Goal: Entertainment & Leisure: Browse casually

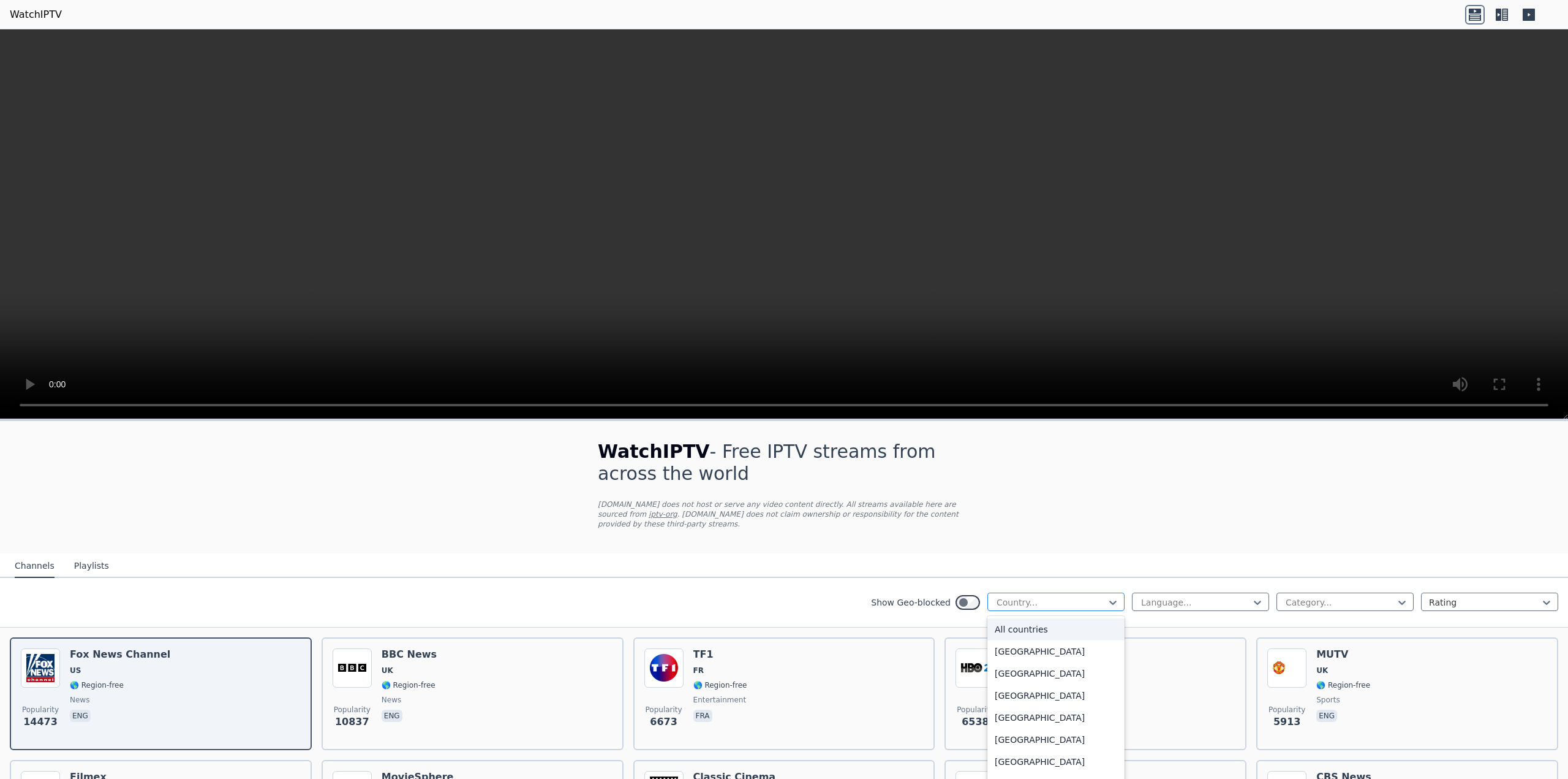
click at [1064, 596] on div at bounding box center [1050, 602] width 112 height 12
click at [1020, 614] on div "[GEOGRAPHIC_DATA]" at bounding box center [1055, 622] width 137 height 22
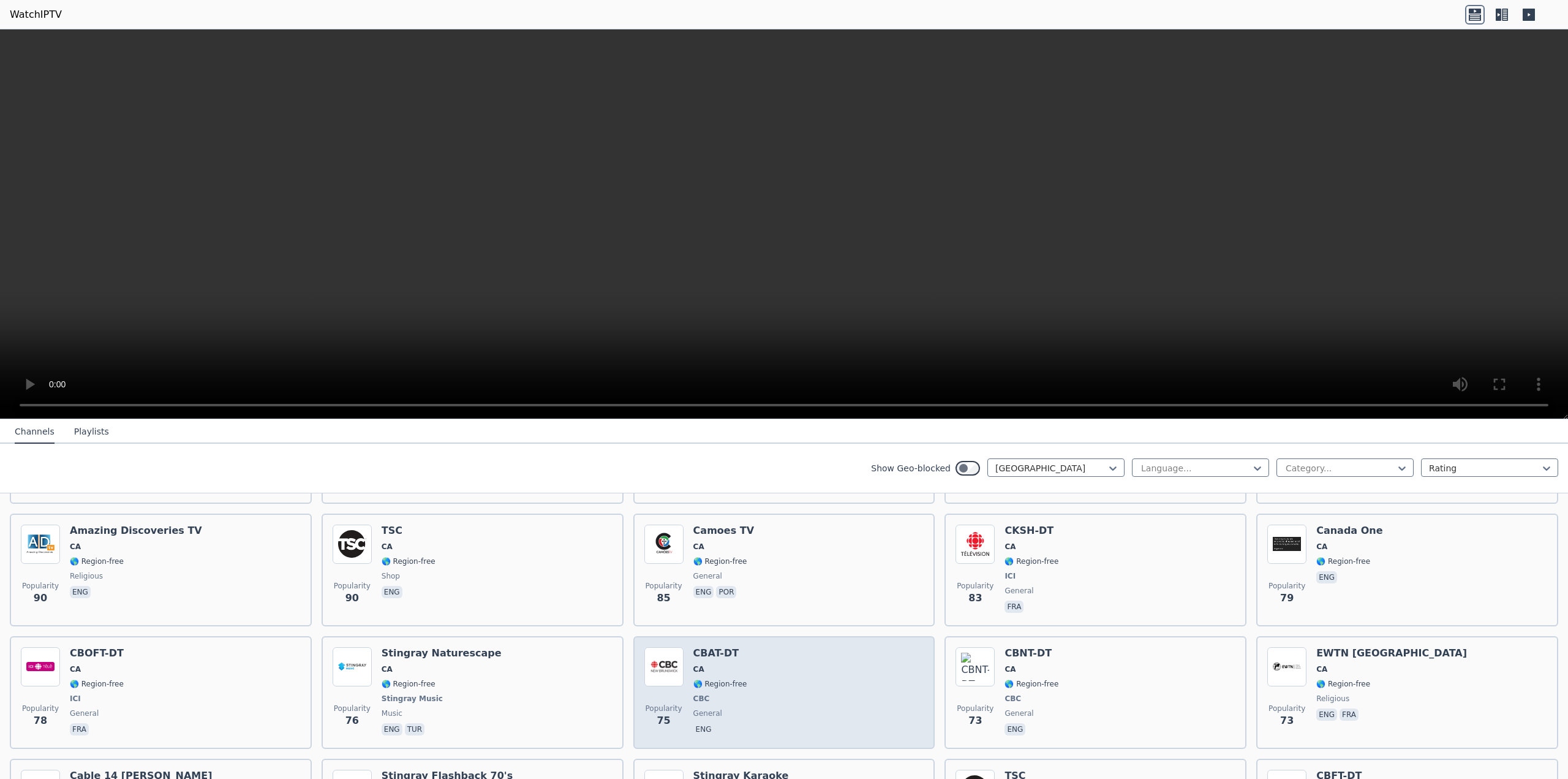
scroll to position [735, 0]
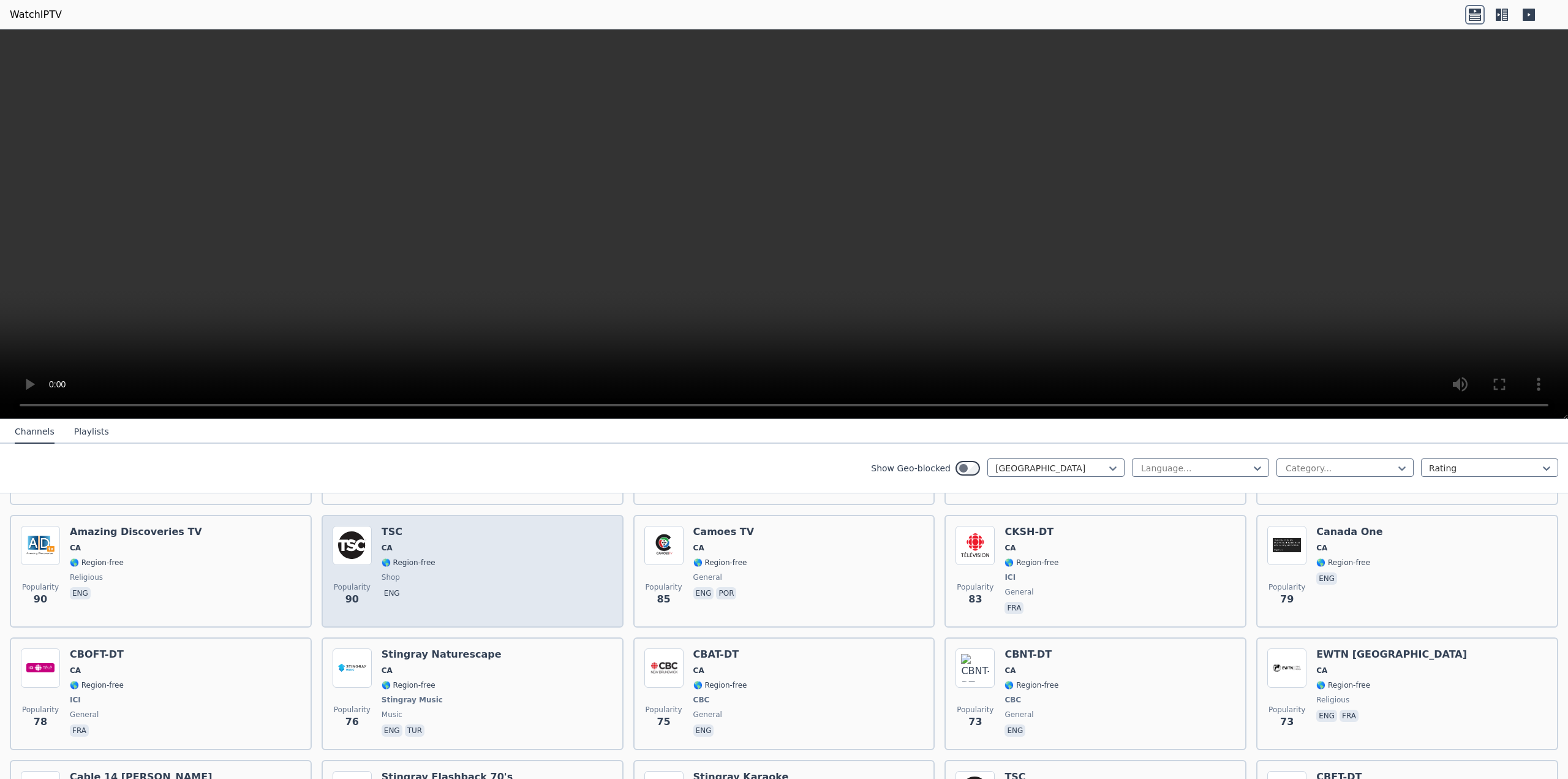
click at [503, 551] on div "Popularity 90 TSC CA 🌎 Region-free shop eng" at bounding box center [473, 571] width 280 height 91
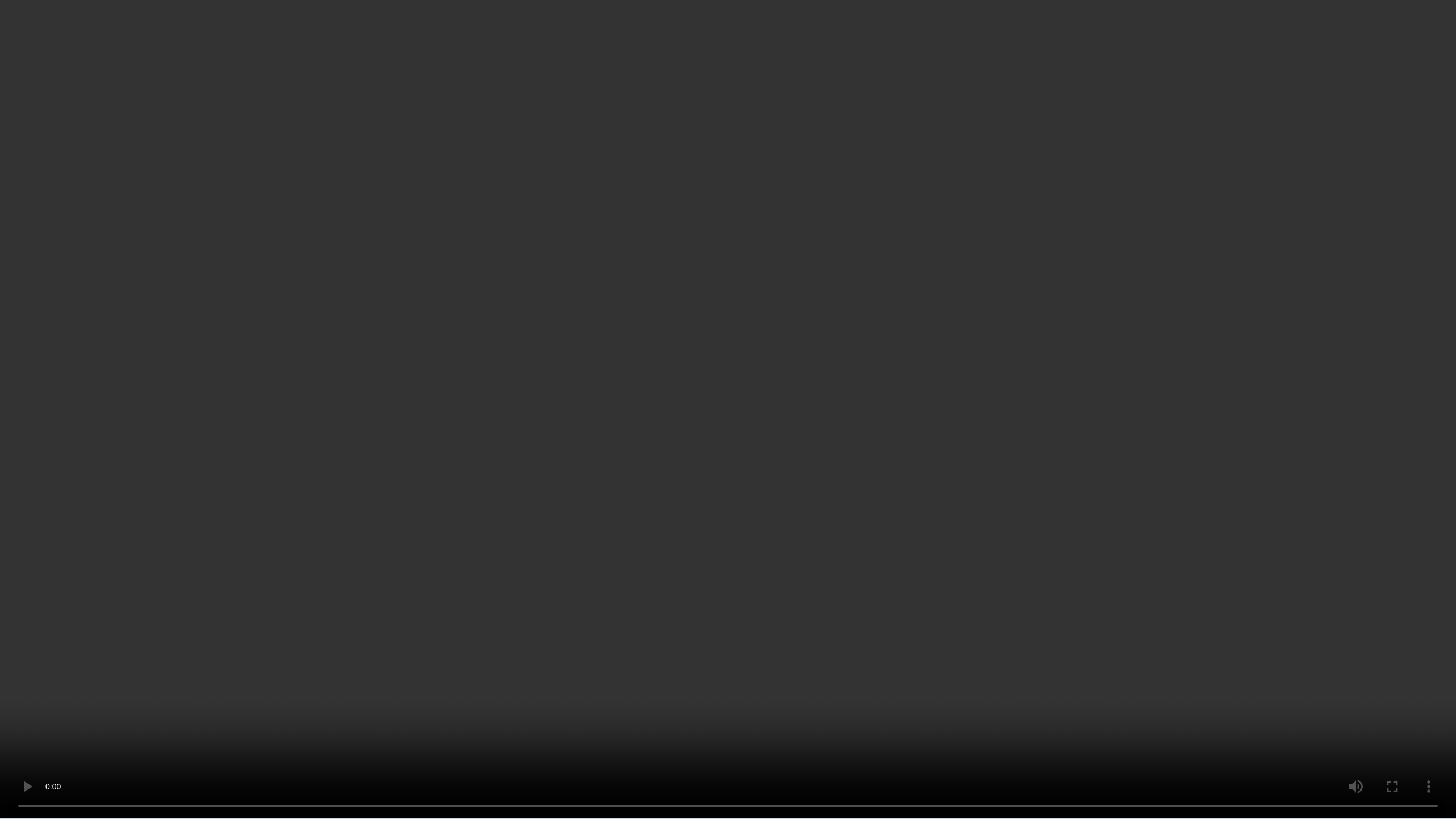
click at [1117, 327] on video at bounding box center [728, 410] width 1456 height 819
click at [1118, 323] on video at bounding box center [728, 410] width 1456 height 819
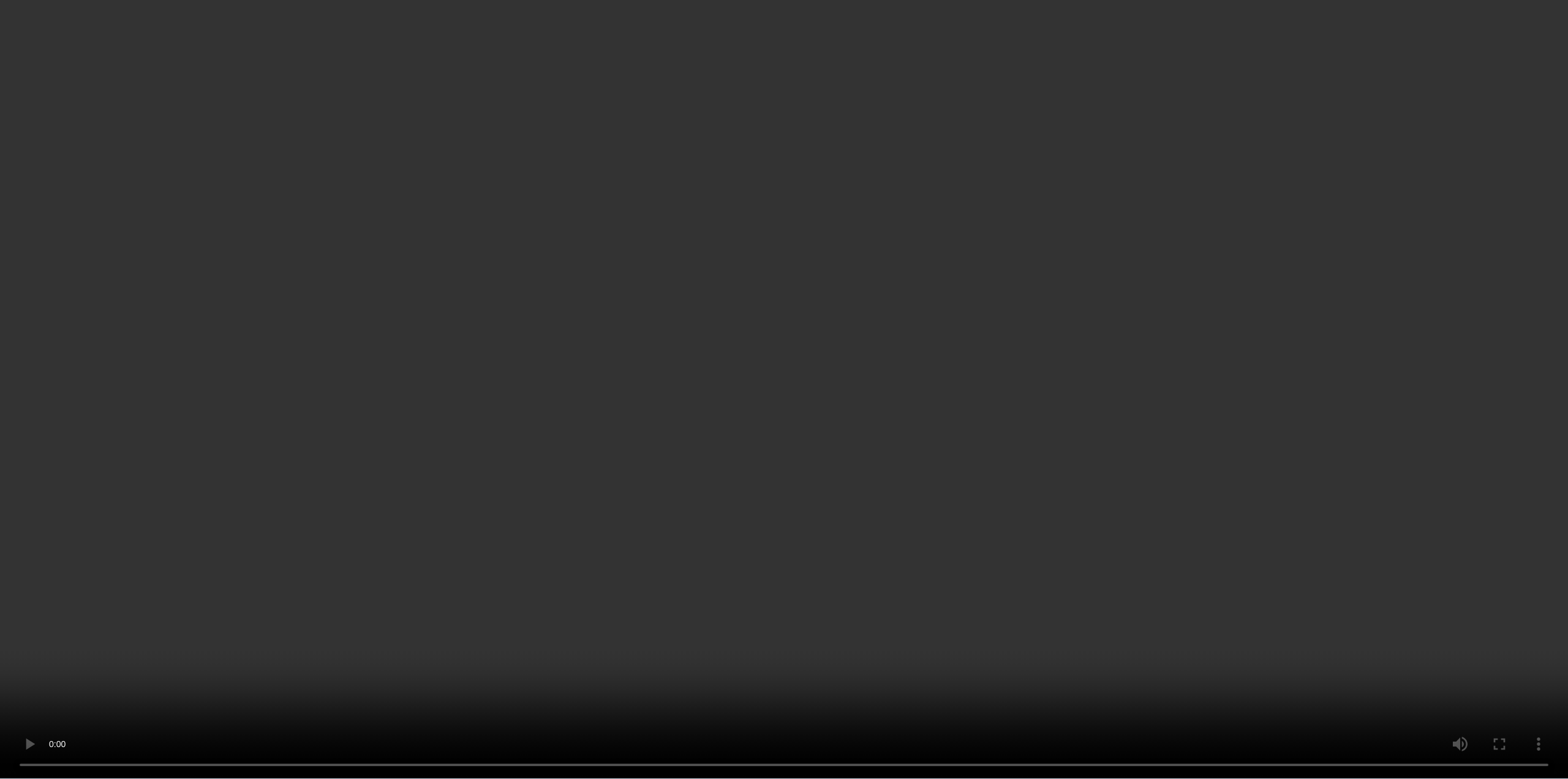
scroll to position [980, 0]
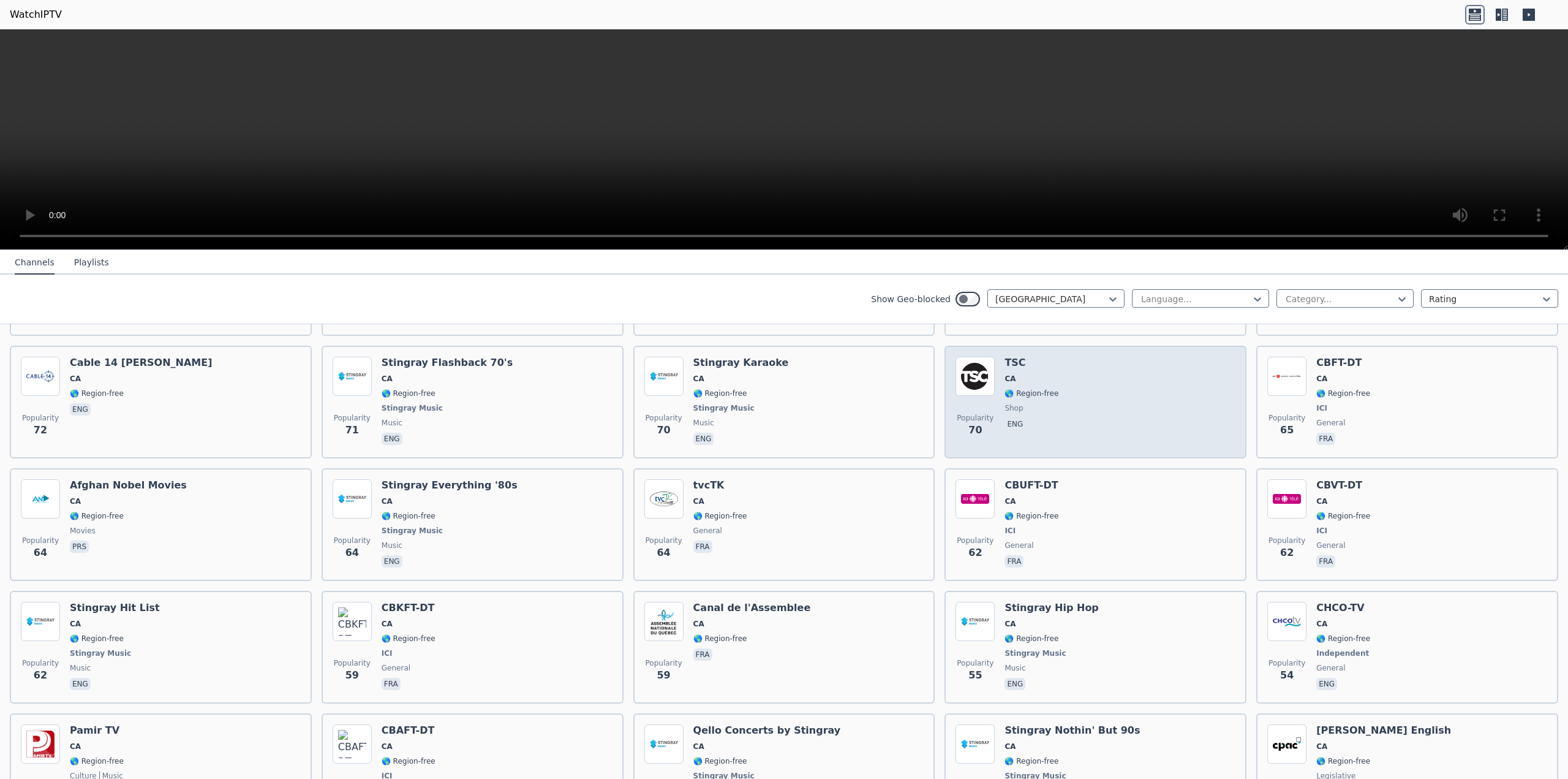
click at [1050, 374] on div "Popularity 70 TSC CA 🌎 Region-free shop eng" at bounding box center [1095, 401] width 280 height 91
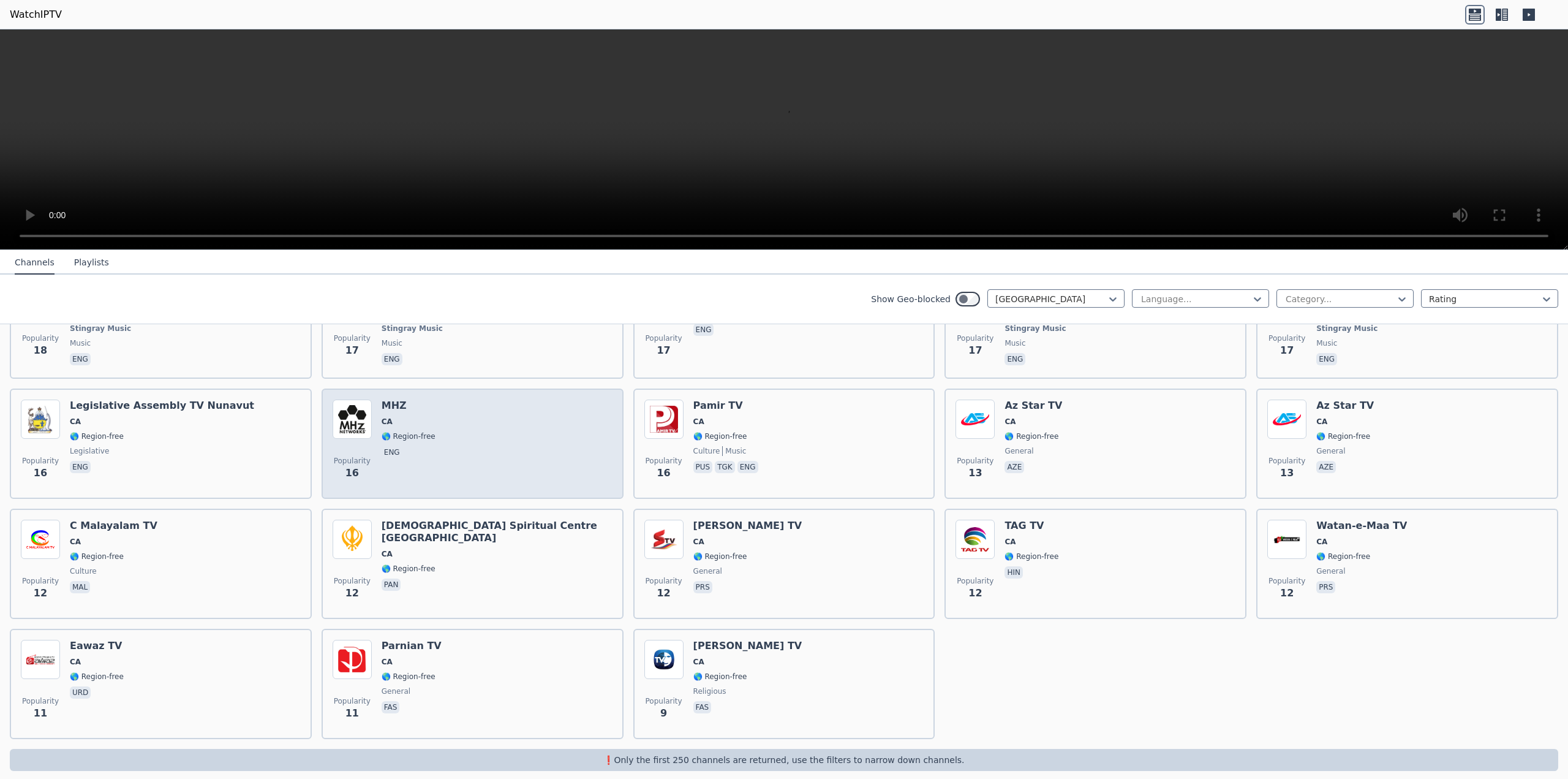
scroll to position [2654, 0]
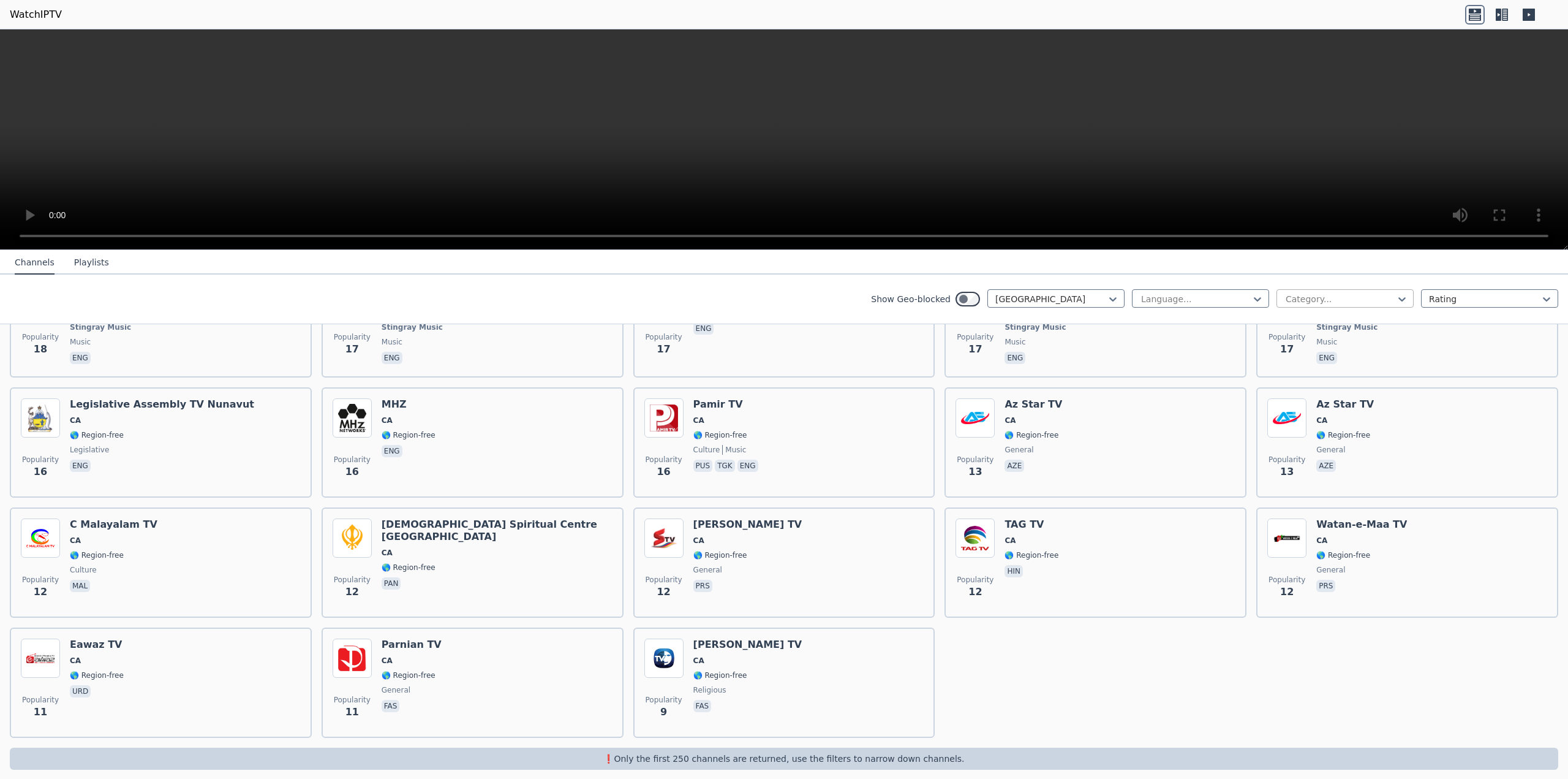
click at [1351, 298] on div at bounding box center [1340, 299] width 112 height 12
click at [1309, 486] on div "Sports" at bounding box center [1345, 488] width 137 height 22
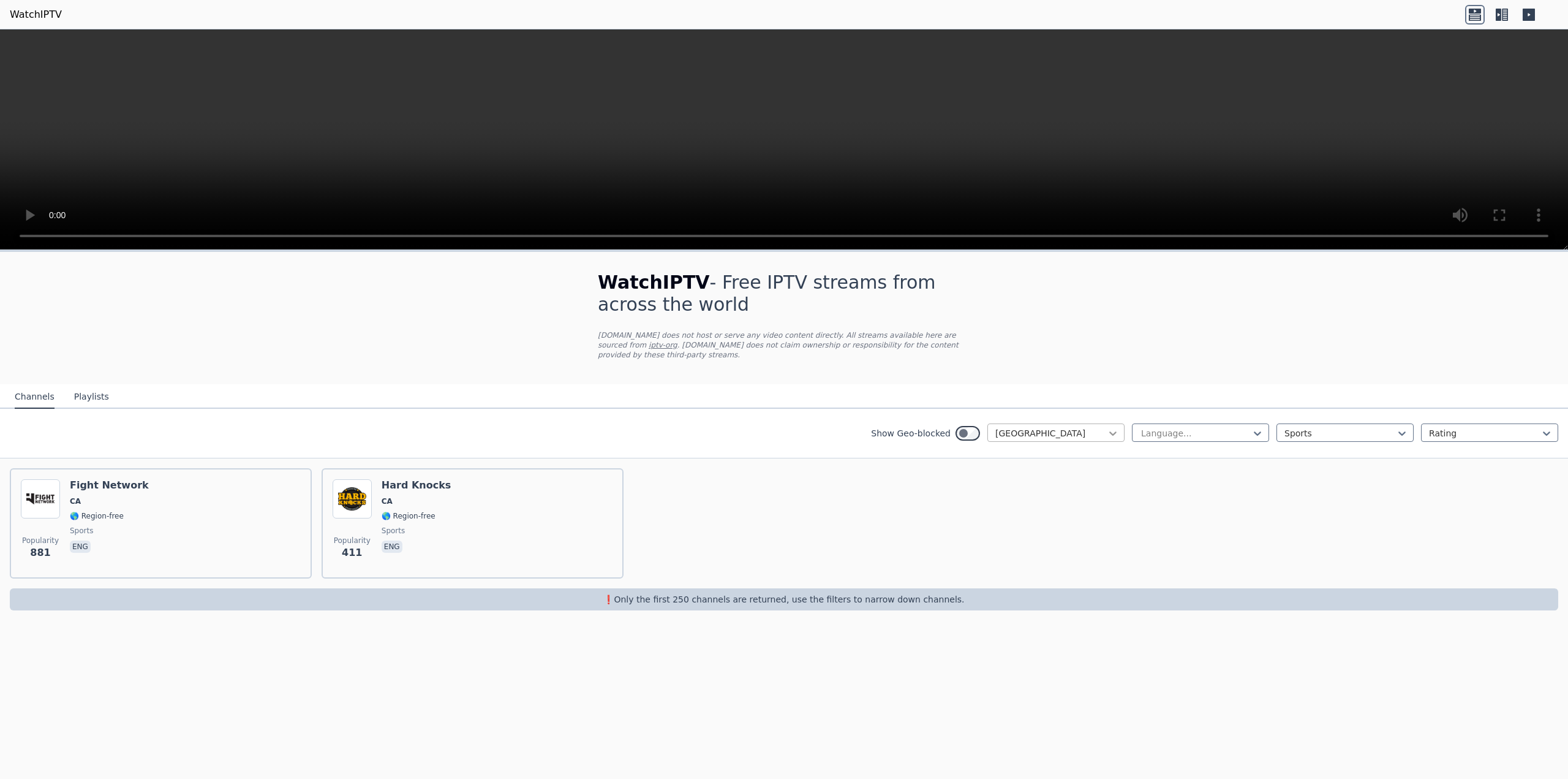
click at [1108, 427] on icon at bounding box center [1112, 433] width 12 height 12
click at [1074, 447] on div "All countries [GEOGRAPHIC_DATA] [GEOGRAPHIC_DATA] [GEOGRAPHIC_DATA] [GEOGRAPHIC…" at bounding box center [1055, 539] width 137 height 184
click at [1056, 451] on div "All countries" at bounding box center [1055, 460] width 137 height 22
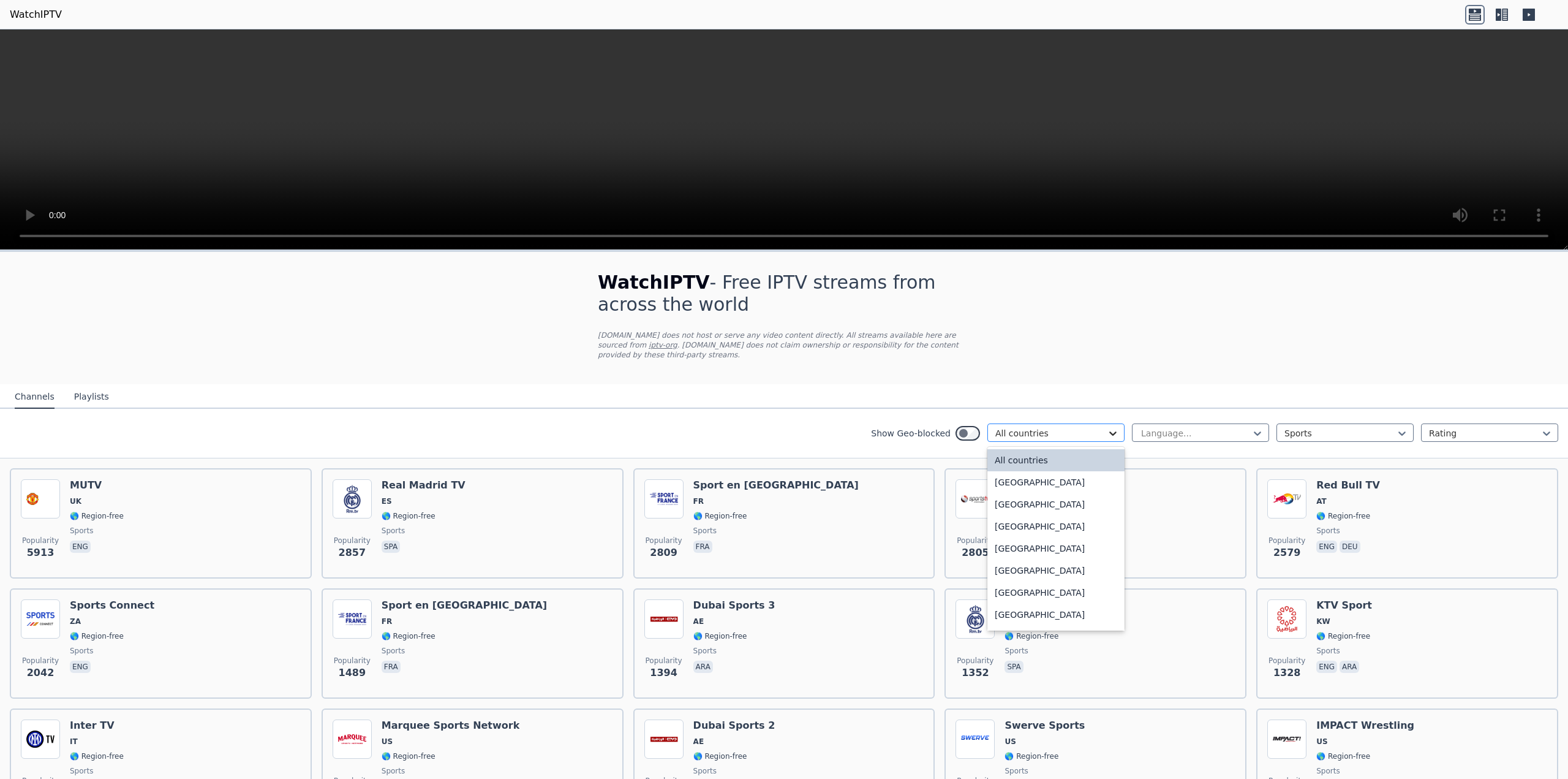
click at [1109, 427] on icon at bounding box center [1112, 433] width 12 height 12
click at [1010, 497] on div "[GEOGRAPHIC_DATA]" at bounding box center [1055, 508] width 137 height 22
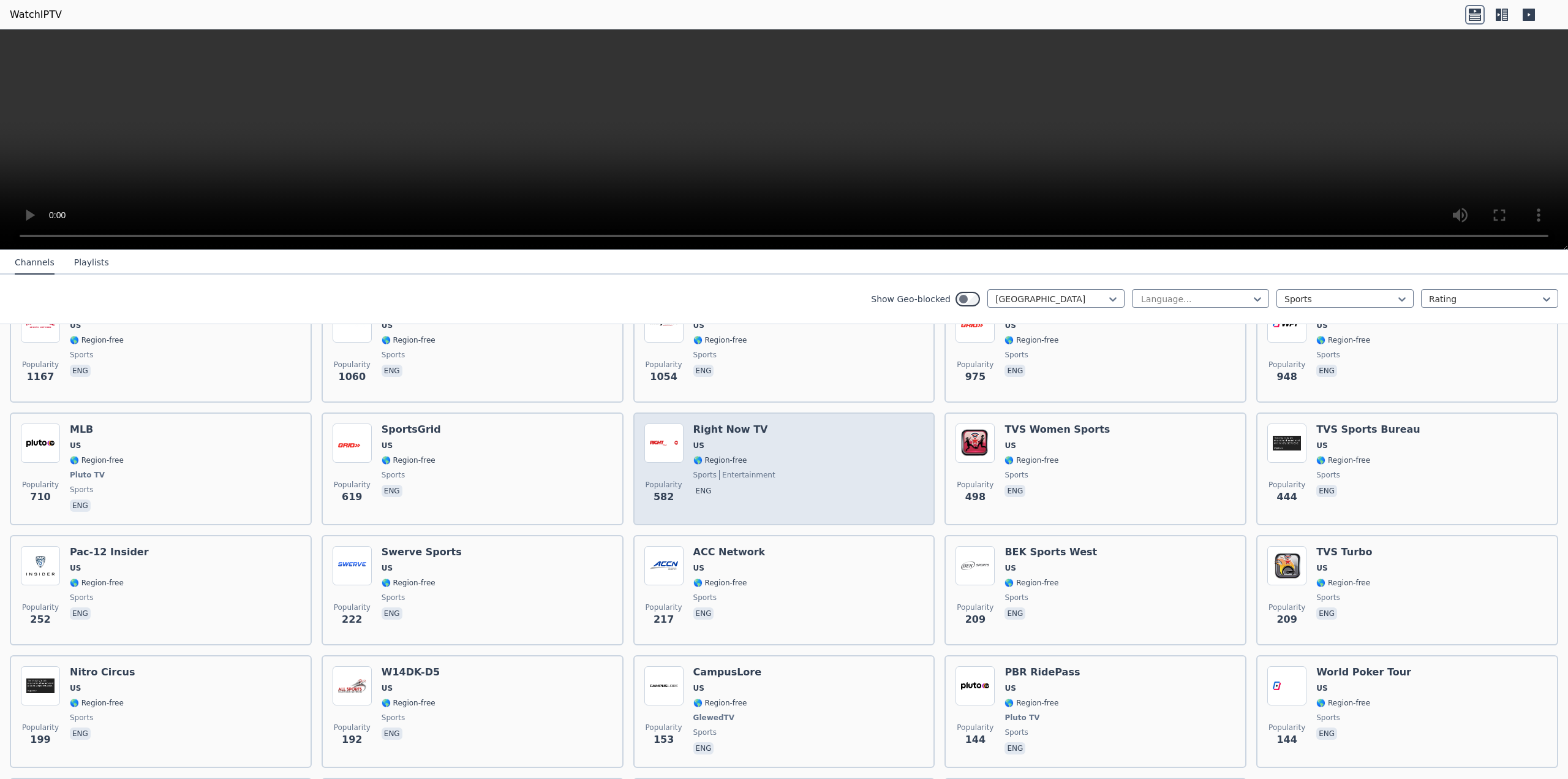
scroll to position [83, 0]
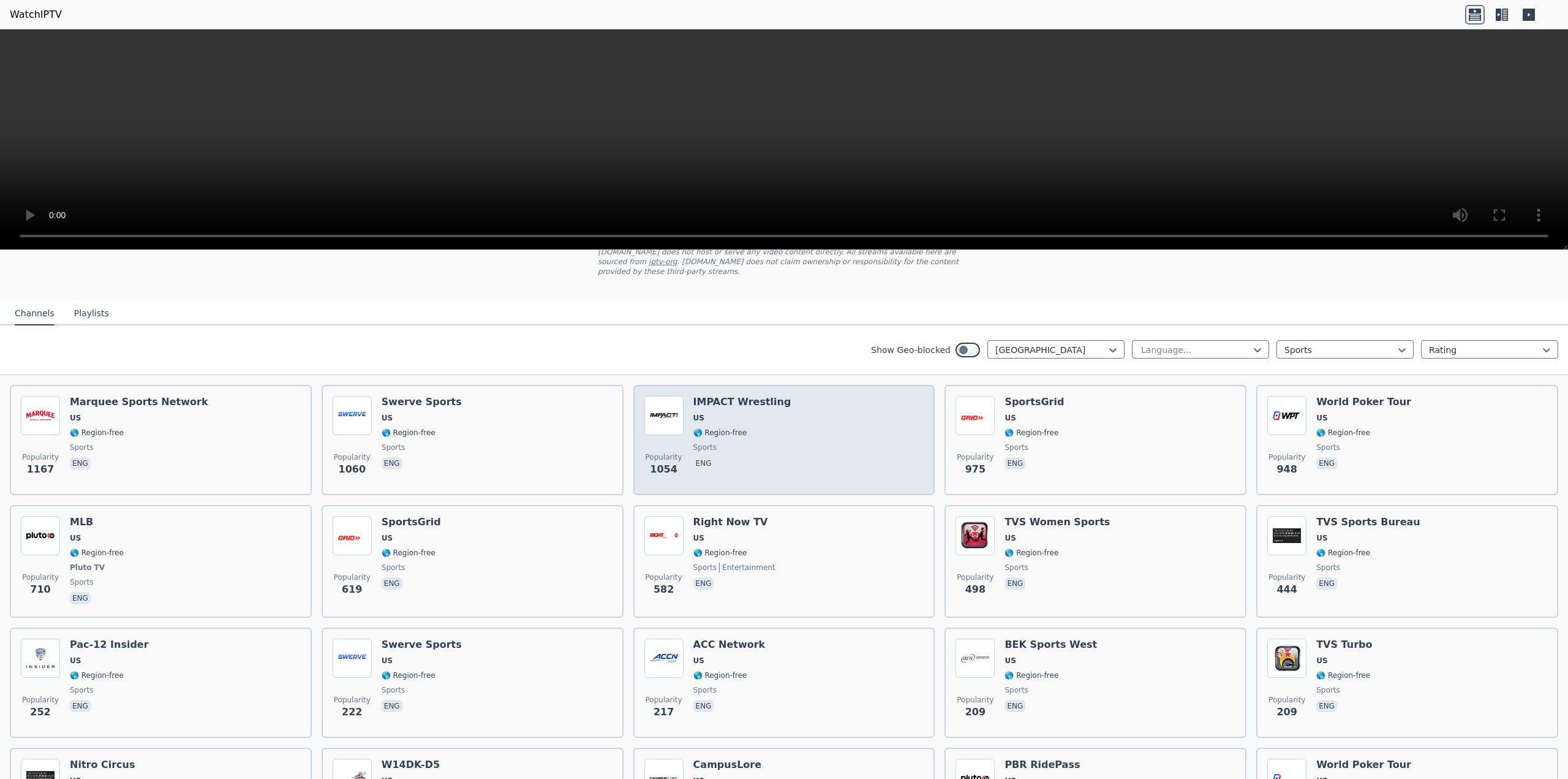
click at [789, 430] on div "Popularity 1054 IMPACT Wrestling US 🌎 Region-free sports eng" at bounding box center [784, 440] width 280 height 88
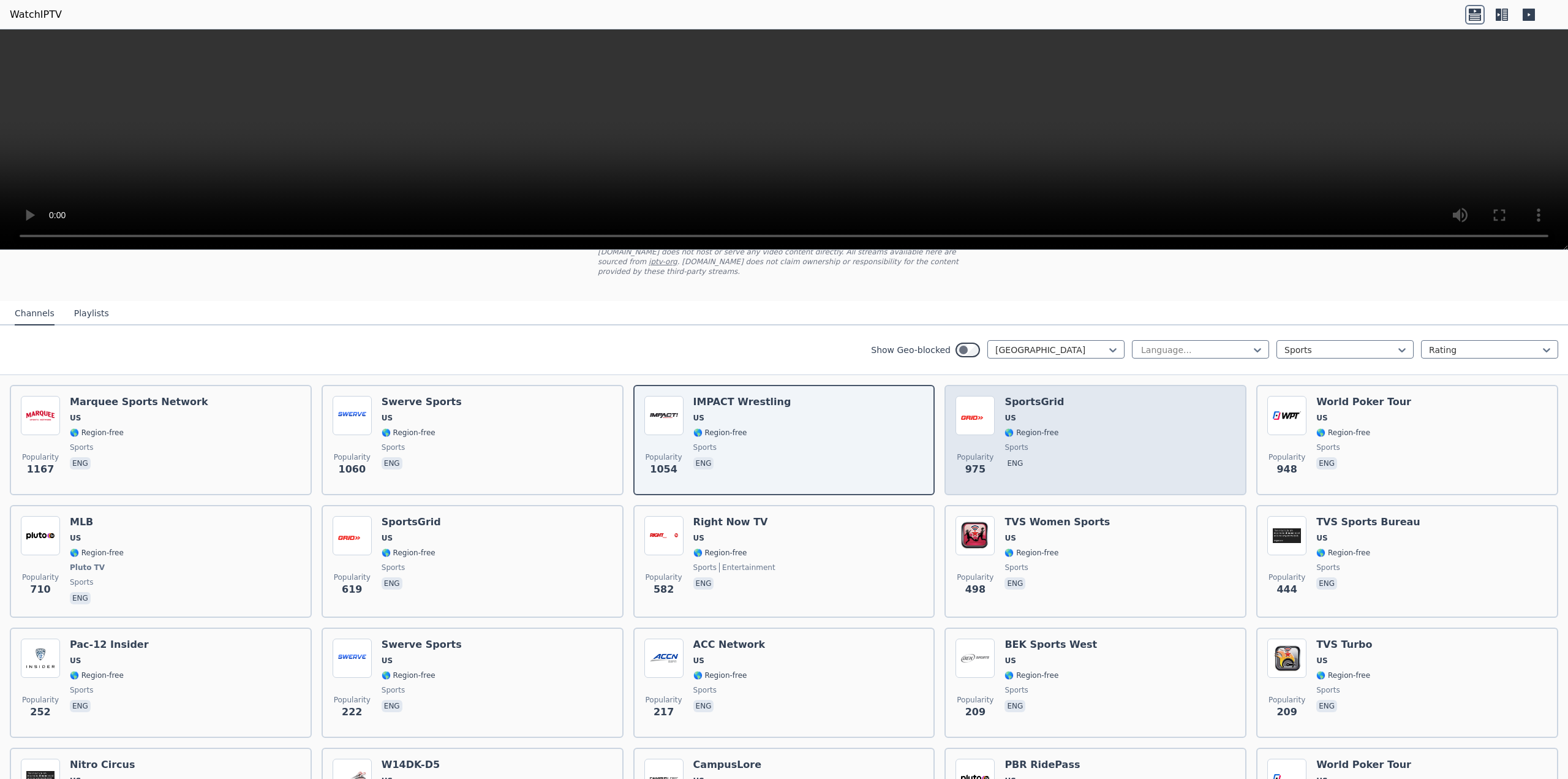
click at [1171, 444] on div "Popularity 975 SportsGrid US 🌎 Region-free sports eng" at bounding box center [1095, 440] width 280 height 88
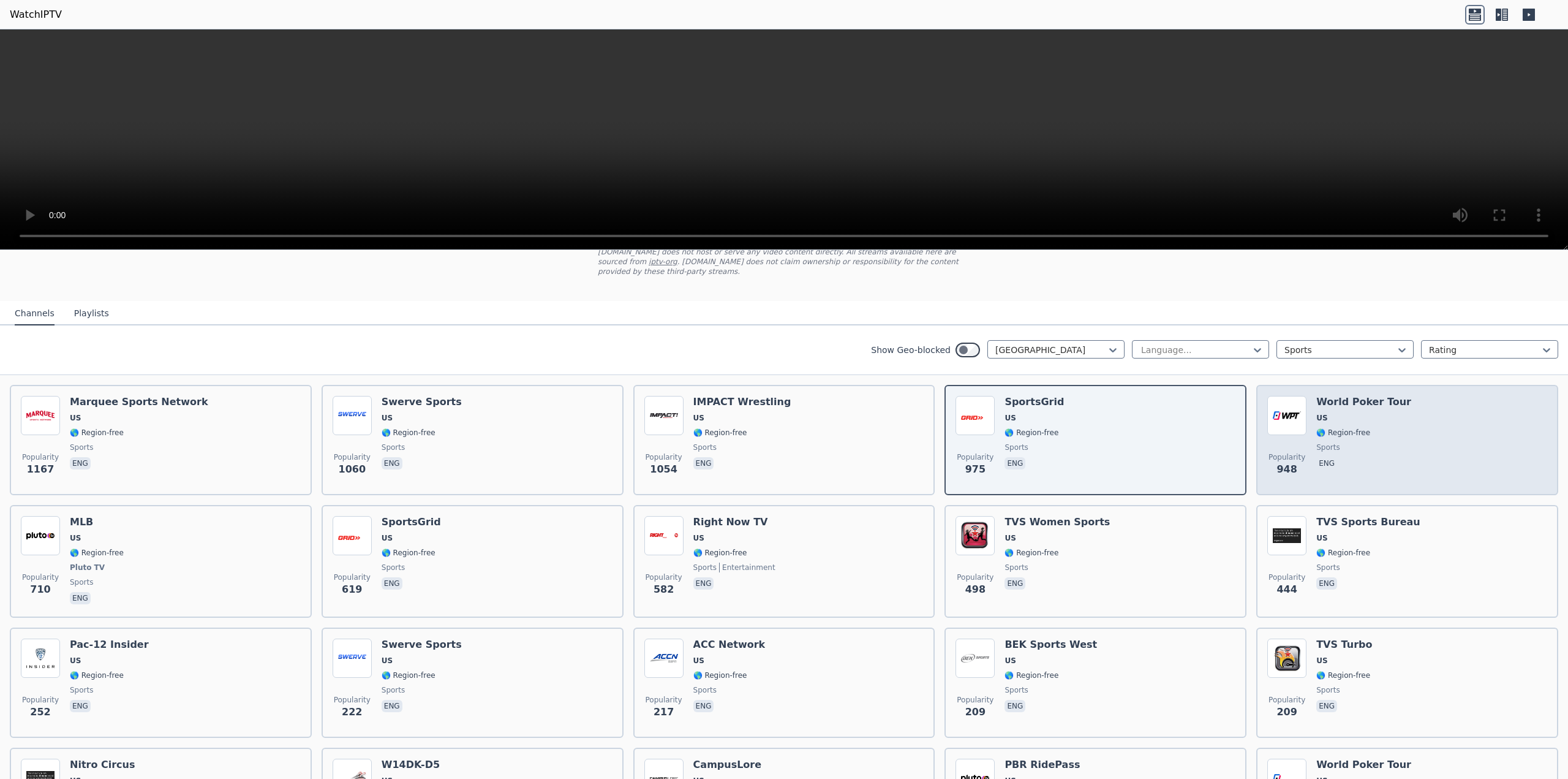
click at [1462, 438] on div "Popularity 948 World Poker Tour US 🌎 Region-free sports eng" at bounding box center [1407, 440] width 280 height 88
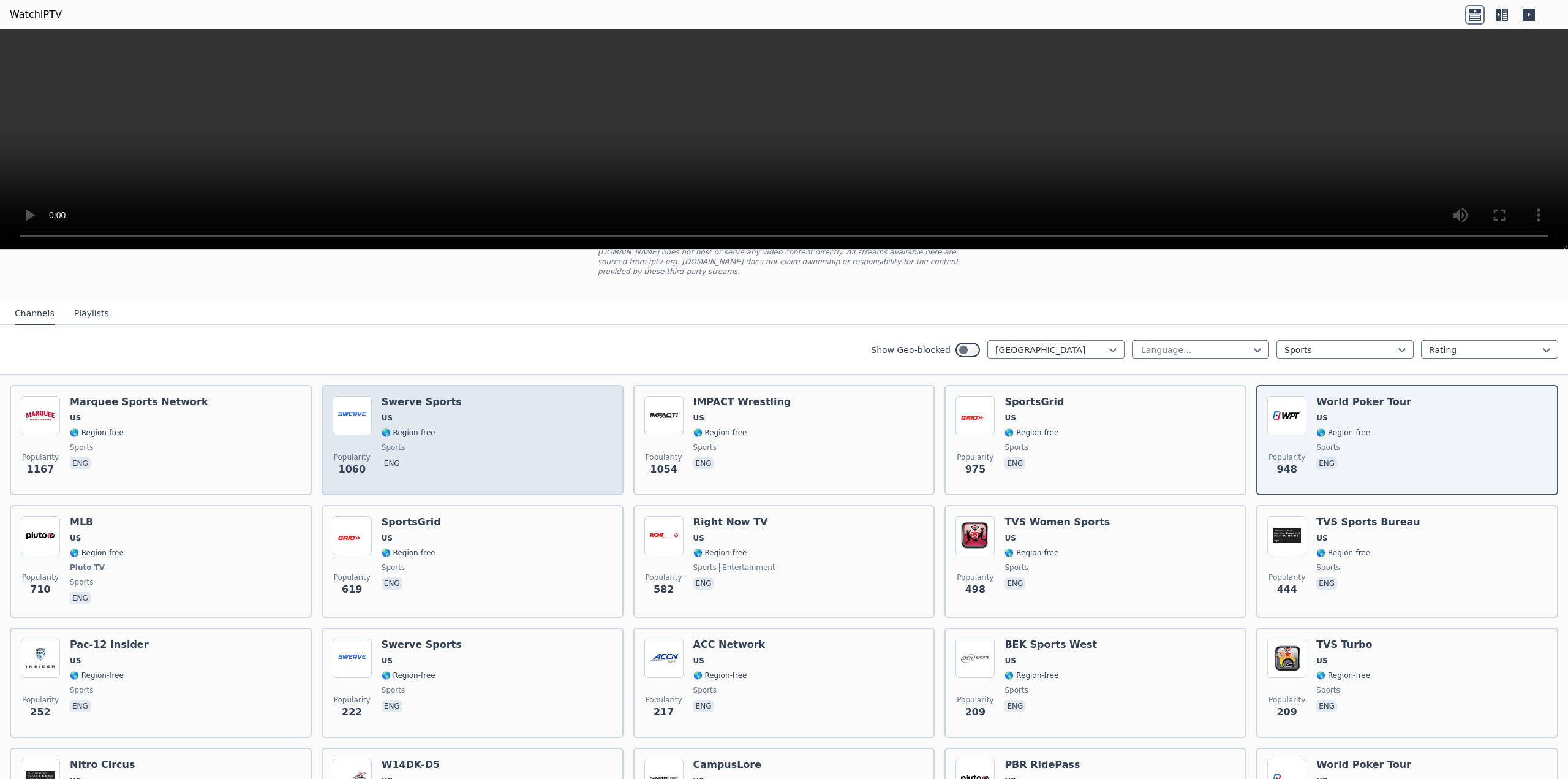
click at [411, 471] on div "Swerve Sports US 🌎 Region-free sports eng" at bounding box center [421, 440] width 80 height 88
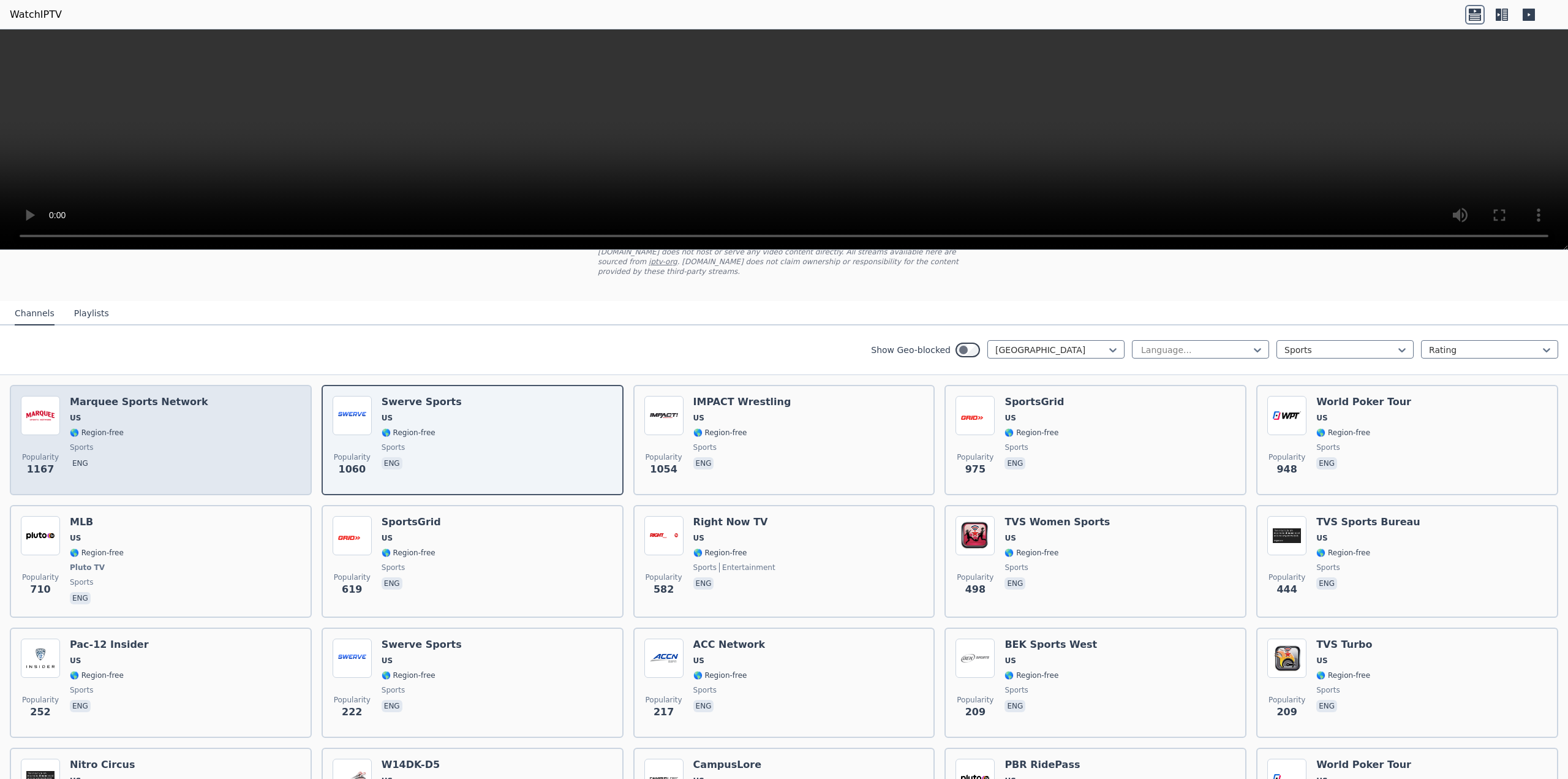
click at [182, 428] on span "🌎 Region-free" at bounding box center [139, 432] width 138 height 10
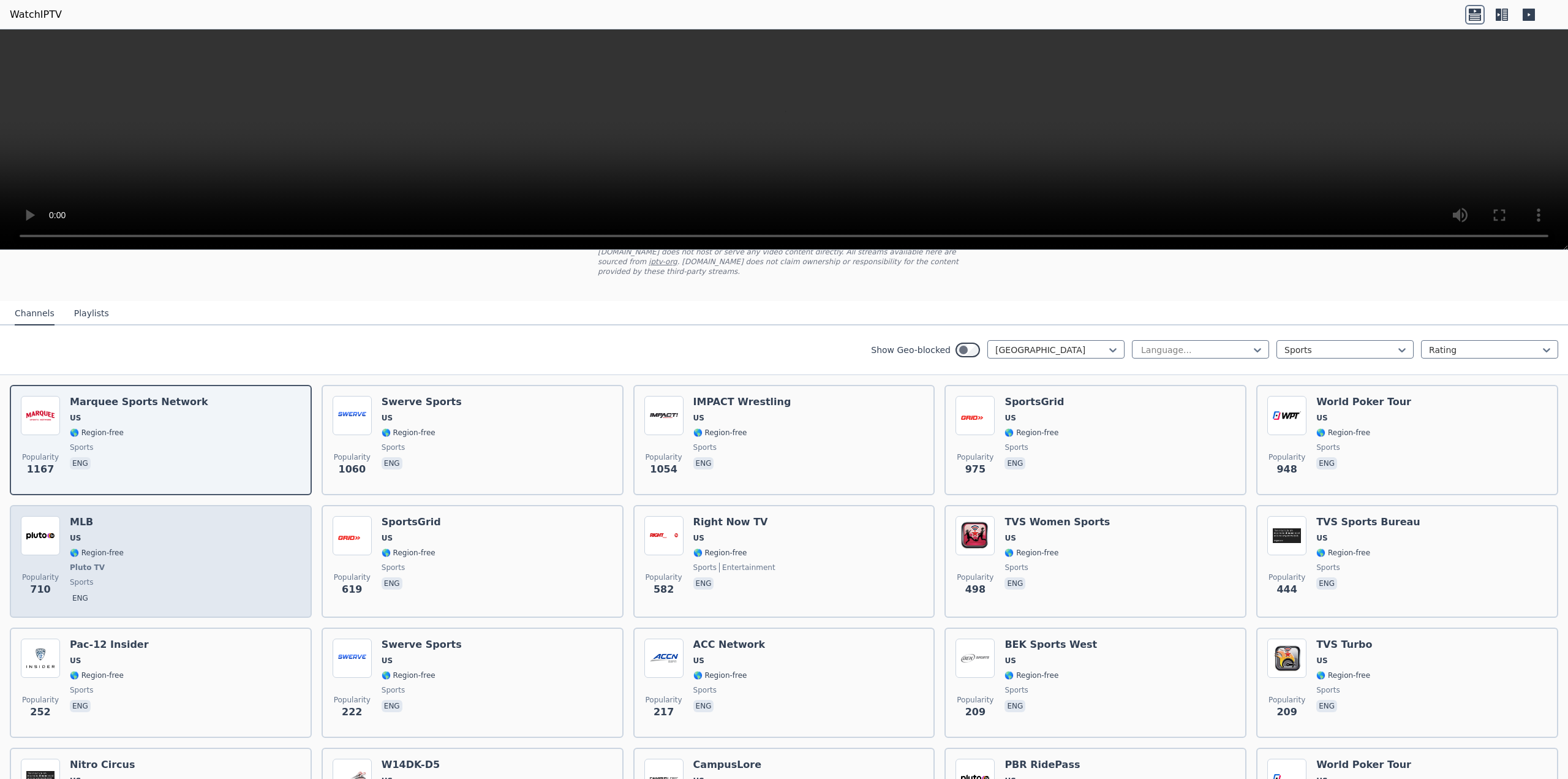
click at [180, 565] on div "Popularity 710 MLB US 🌎 Region-free Pluto TV sports eng" at bounding box center [161, 561] width 280 height 91
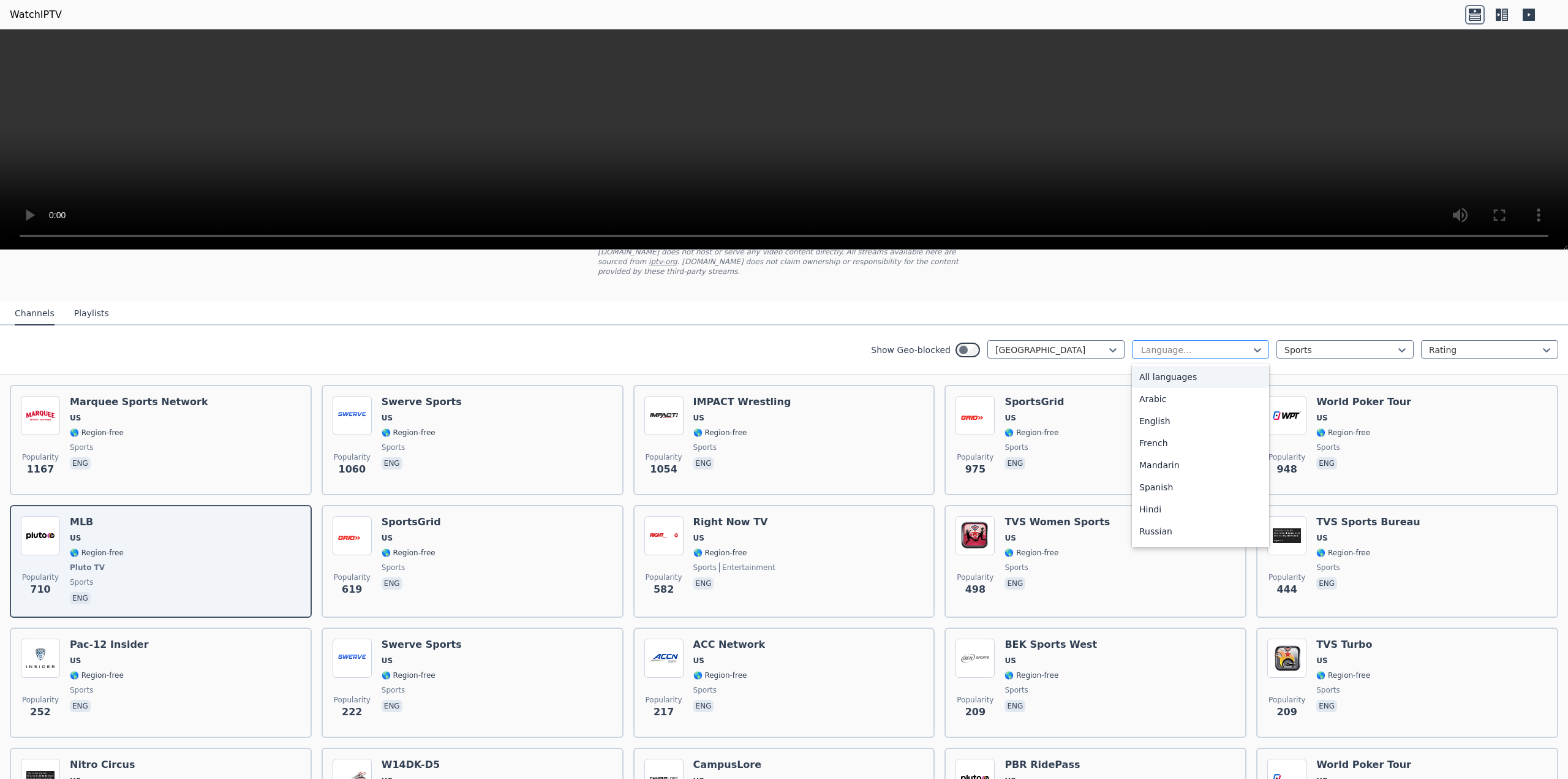
click at [1182, 344] on div at bounding box center [1195, 350] width 112 height 12
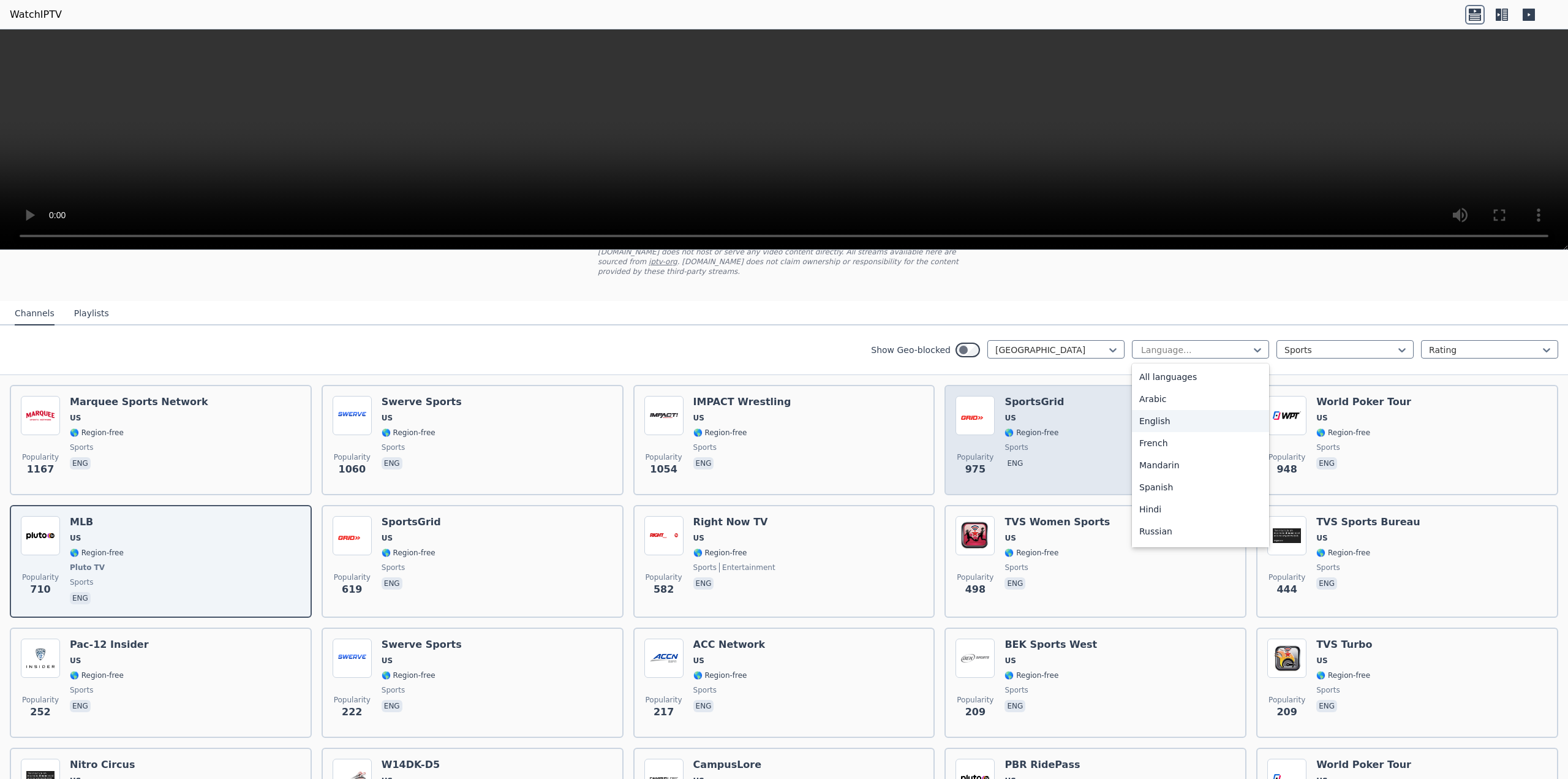
click at [1165, 418] on div "English" at bounding box center [1200, 421] width 137 height 22
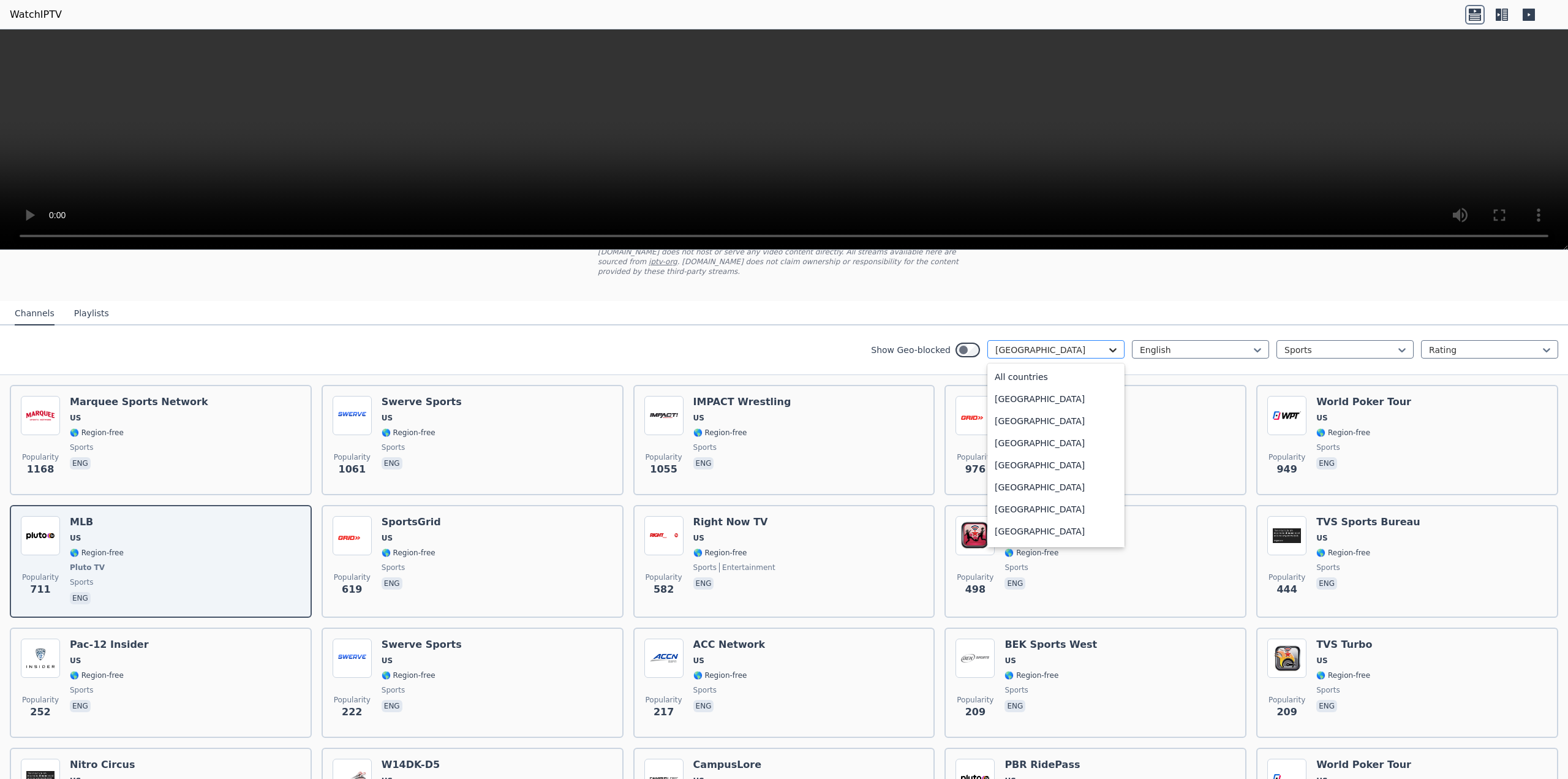
click at [1106, 344] on icon at bounding box center [1112, 350] width 12 height 12
click at [1024, 366] on div "All countries" at bounding box center [1055, 377] width 137 height 22
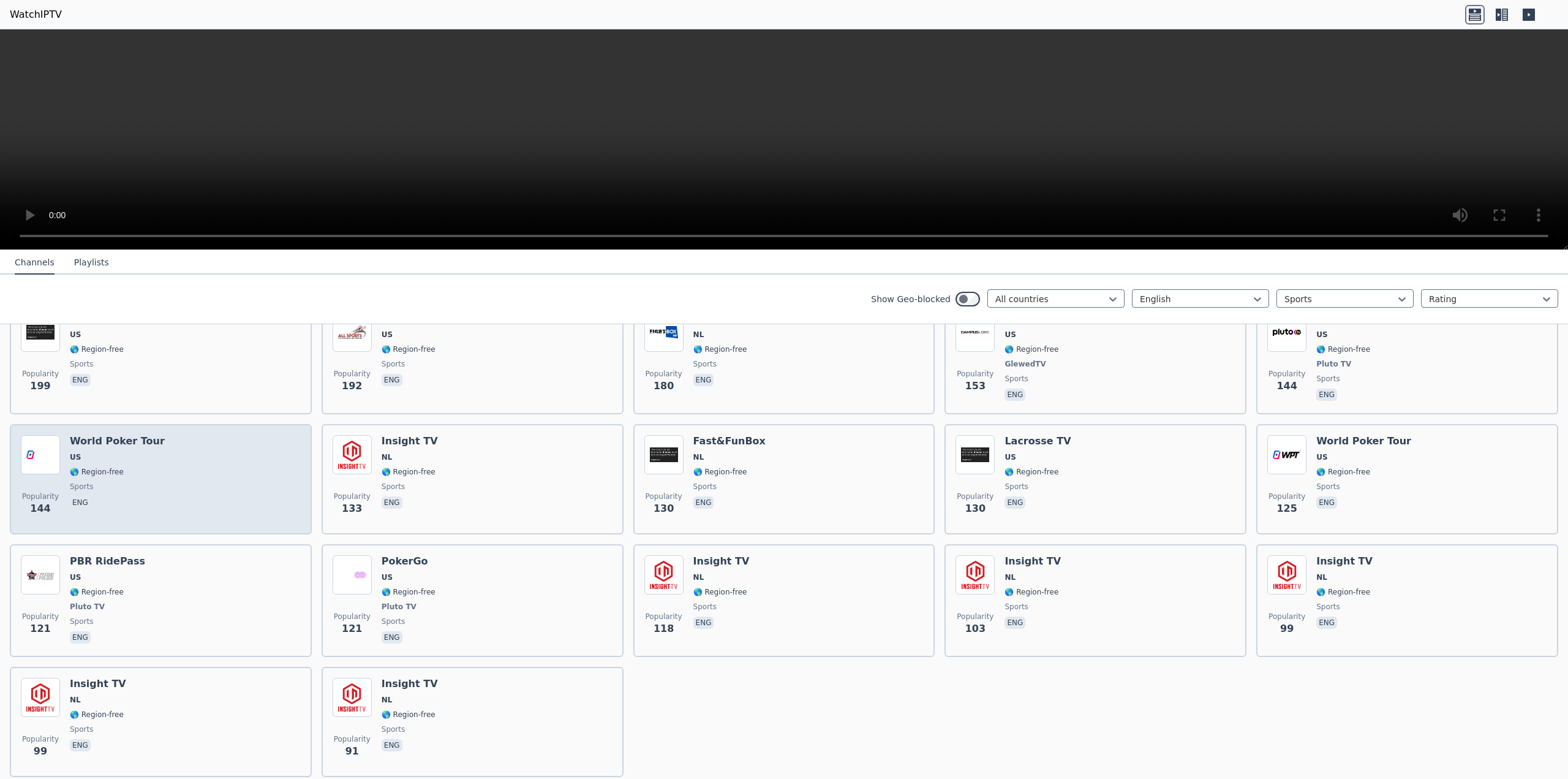
scroll to position [931, 0]
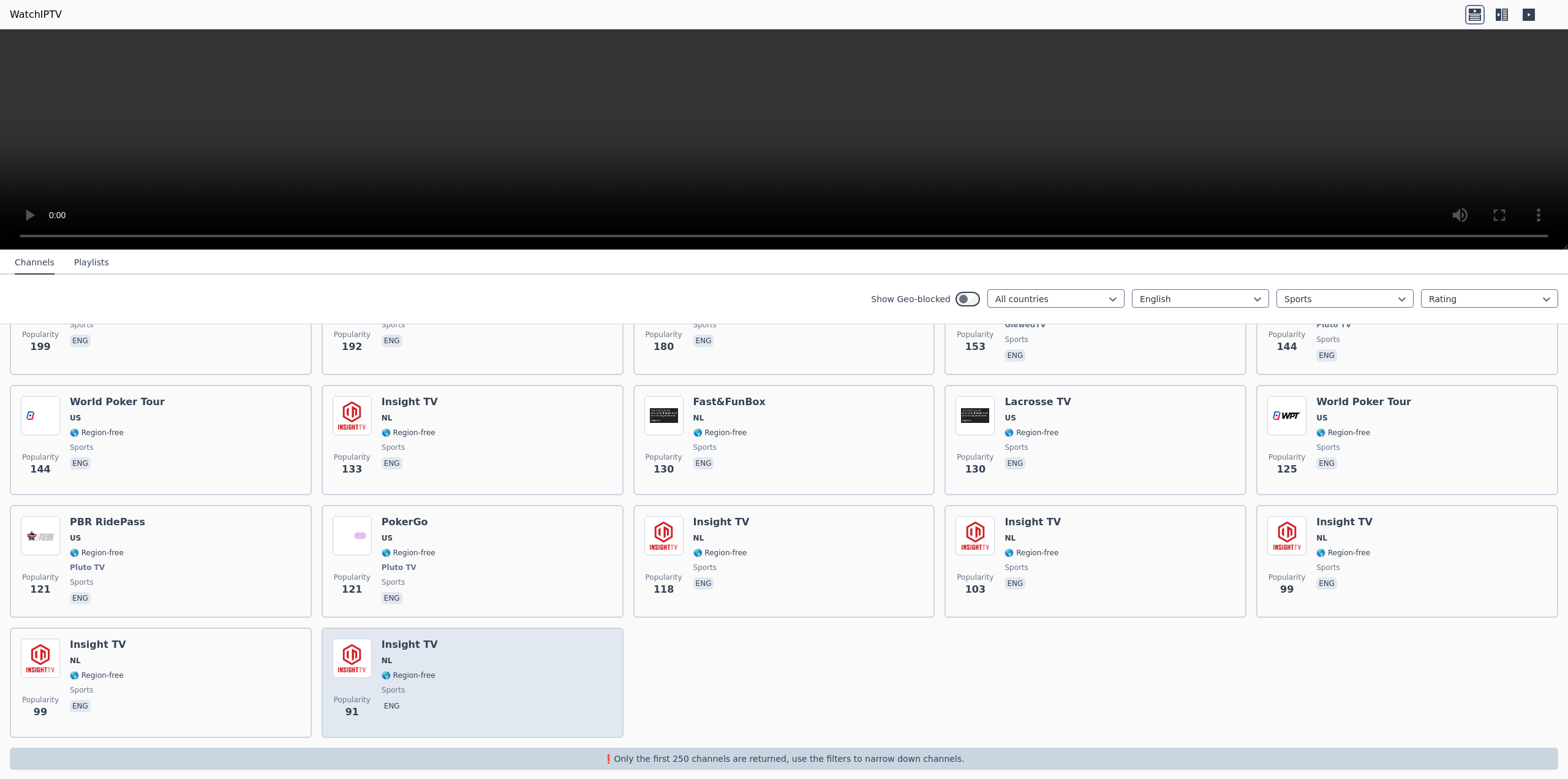
click at [425, 640] on h6 "Insight TV" at bounding box center [409, 644] width 56 height 12
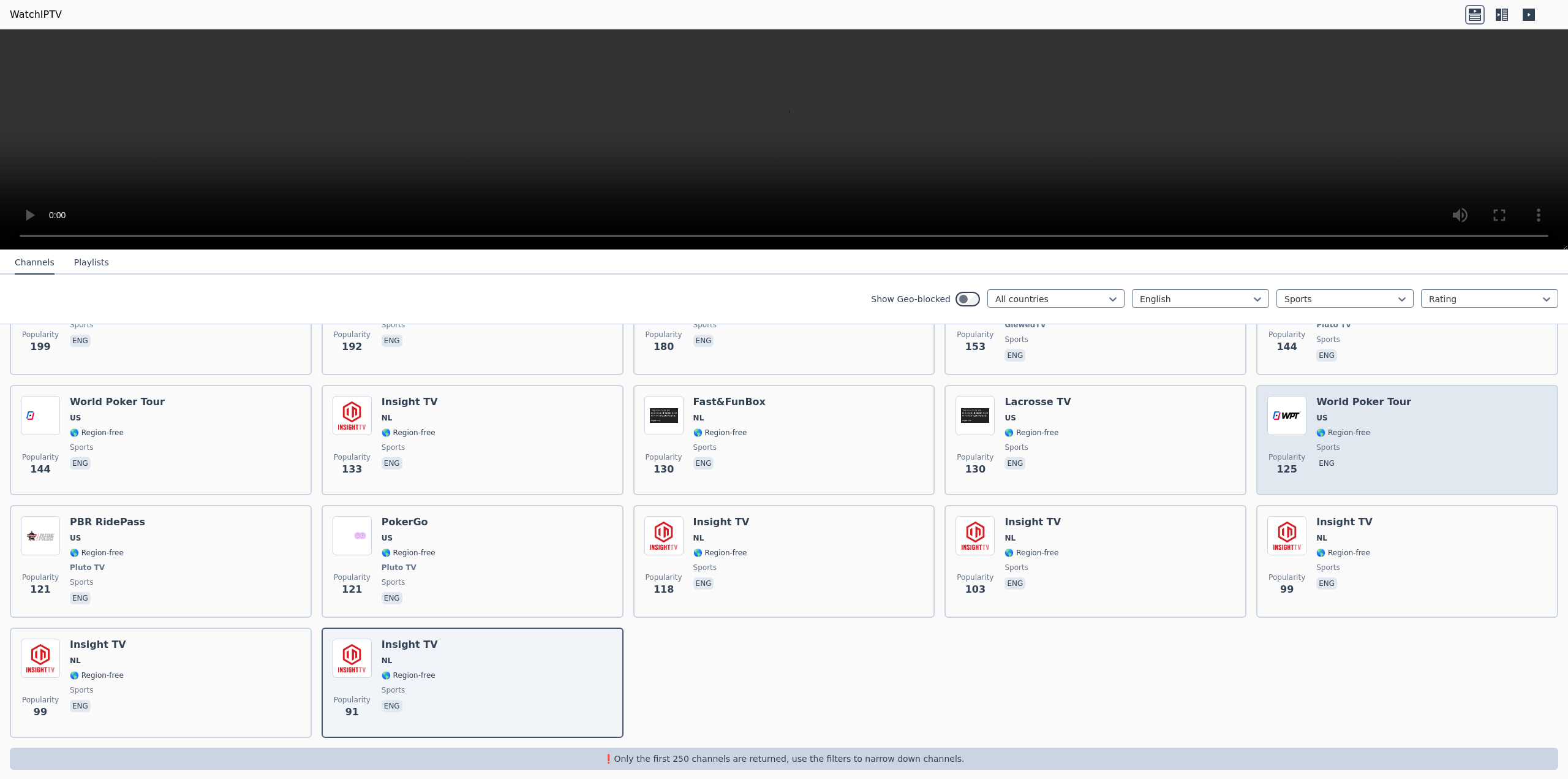
click at [1394, 396] on div "Popularity 125 World Poker Tour US 🌎 Region-free sports eng" at bounding box center [1407, 440] width 280 height 88
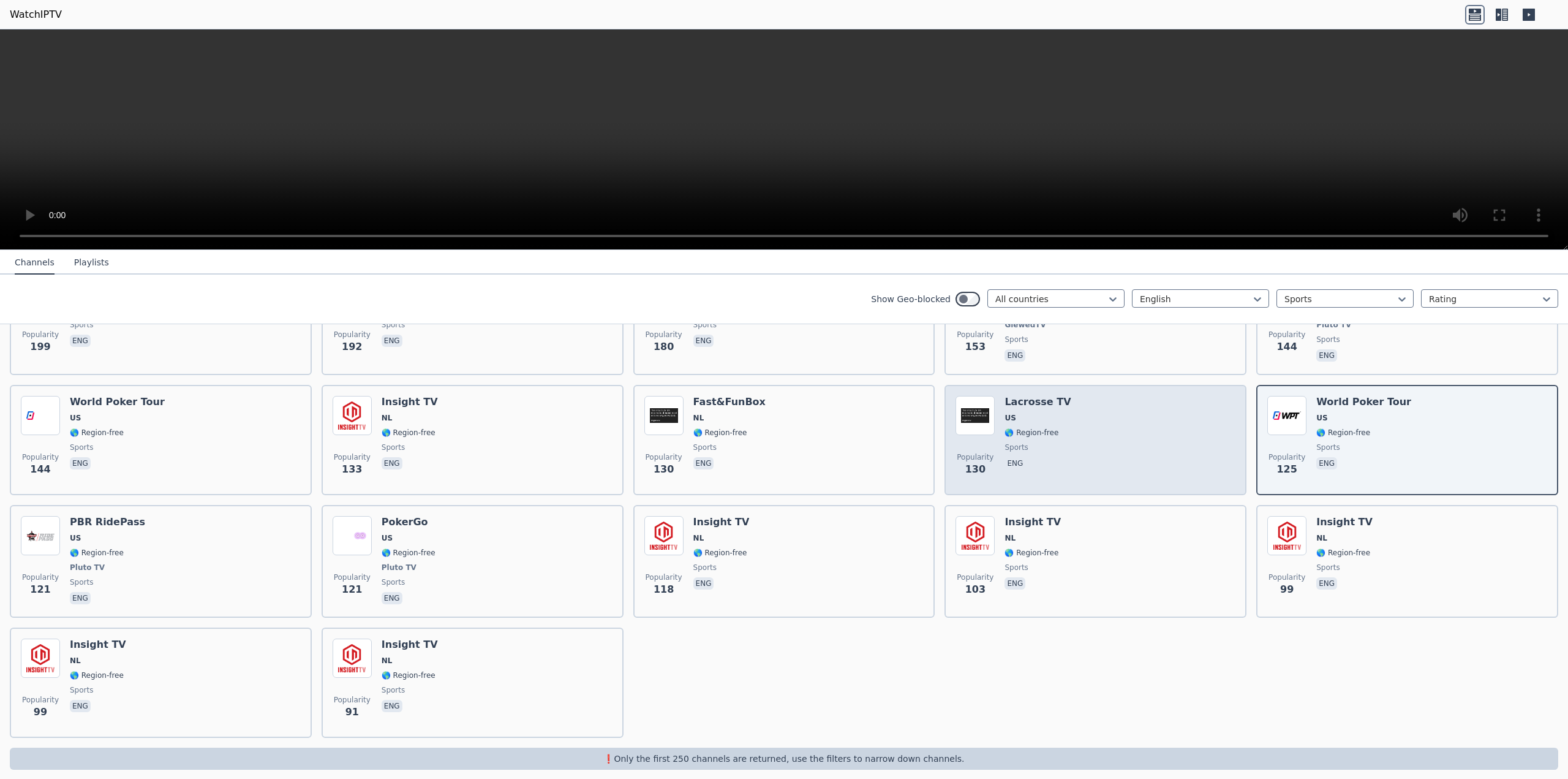
click at [1087, 399] on div "Popularity 130 Lacrosse TV US 🌎 Region-free sports eng" at bounding box center [1095, 440] width 280 height 88
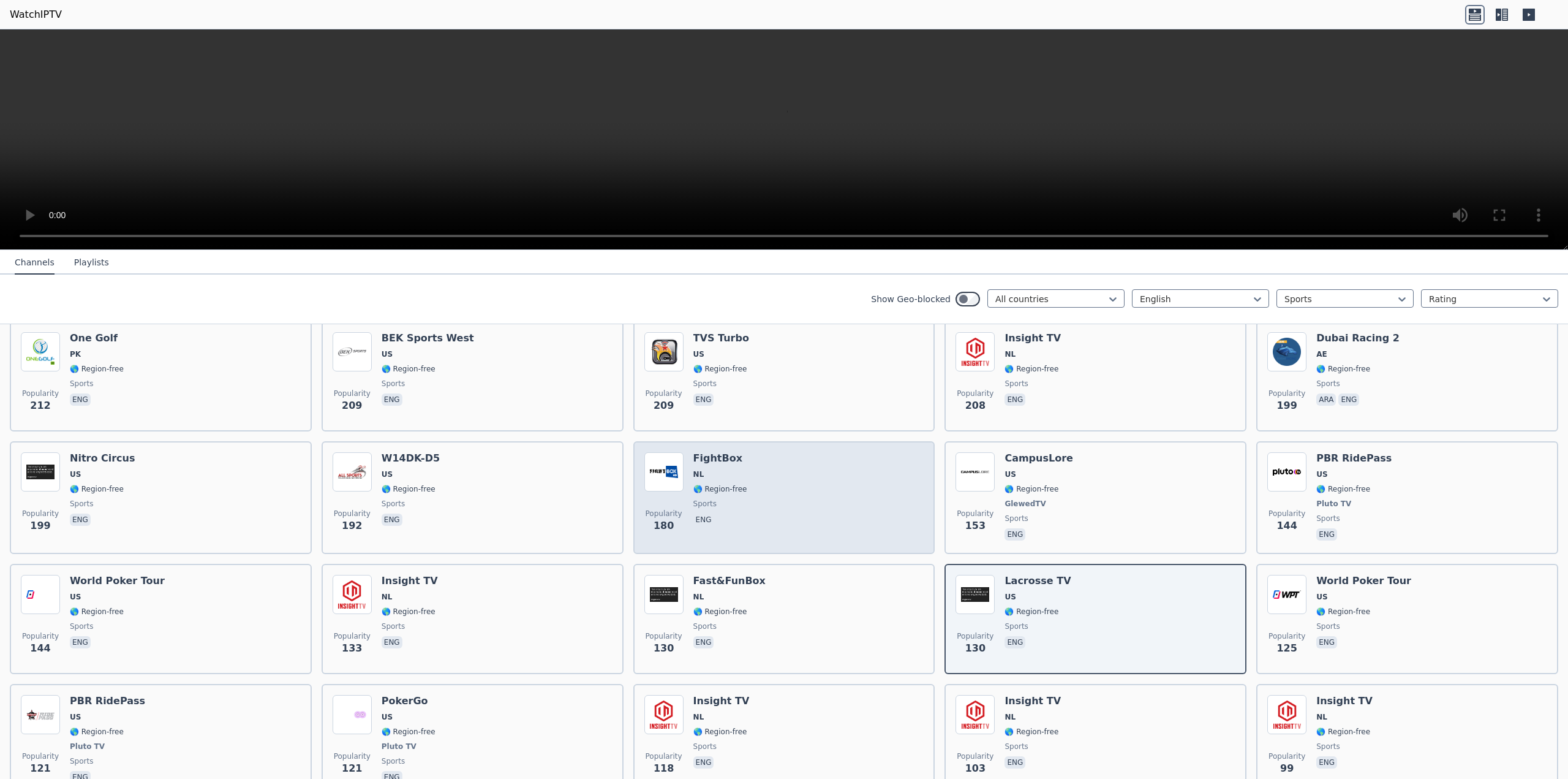
scroll to position [747, 0]
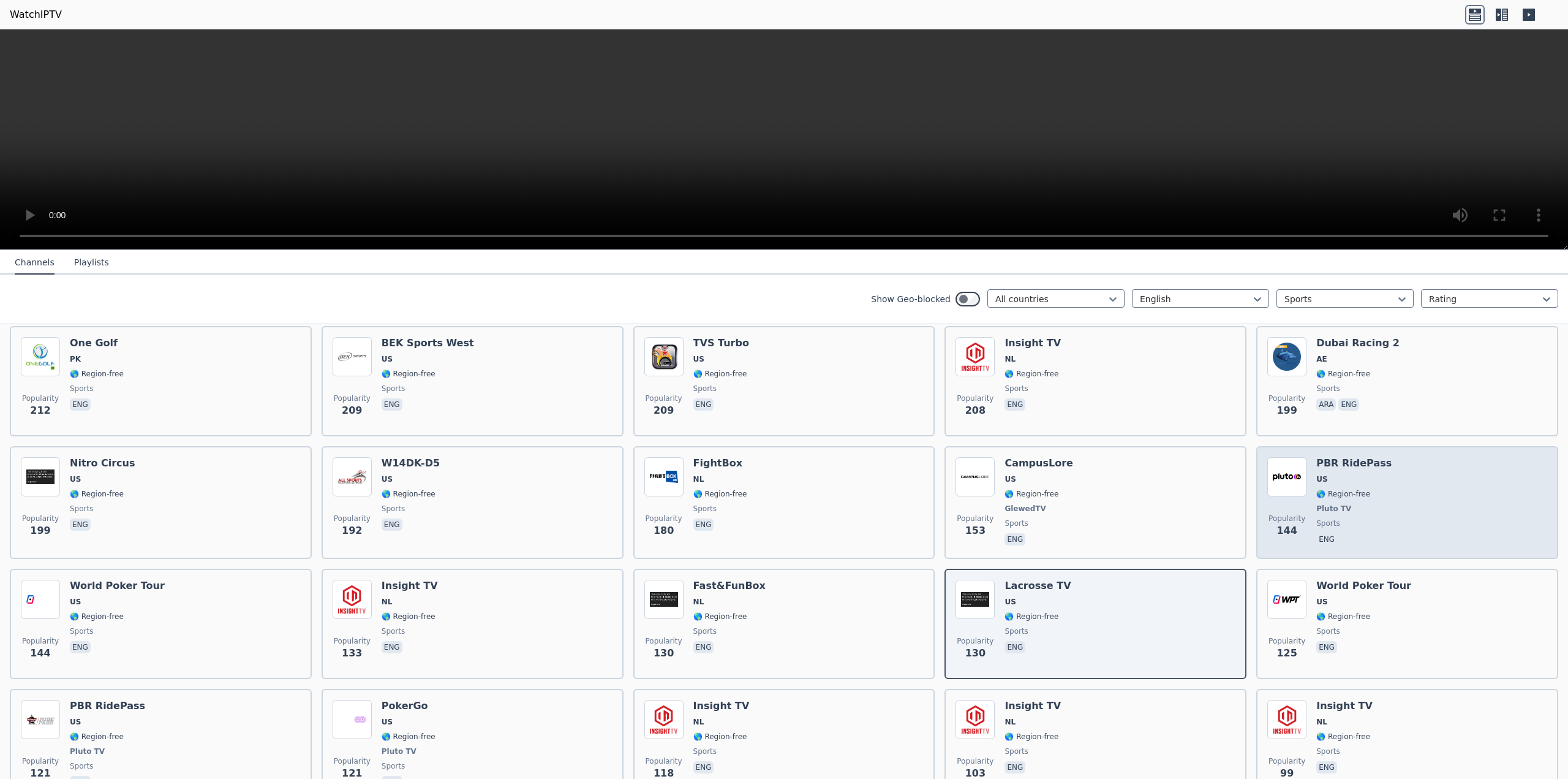
click at [1393, 469] on div "Popularity 144 PBR RidePass US 🌎 Region-free Pluto TV sports eng" at bounding box center [1407, 502] width 280 height 91
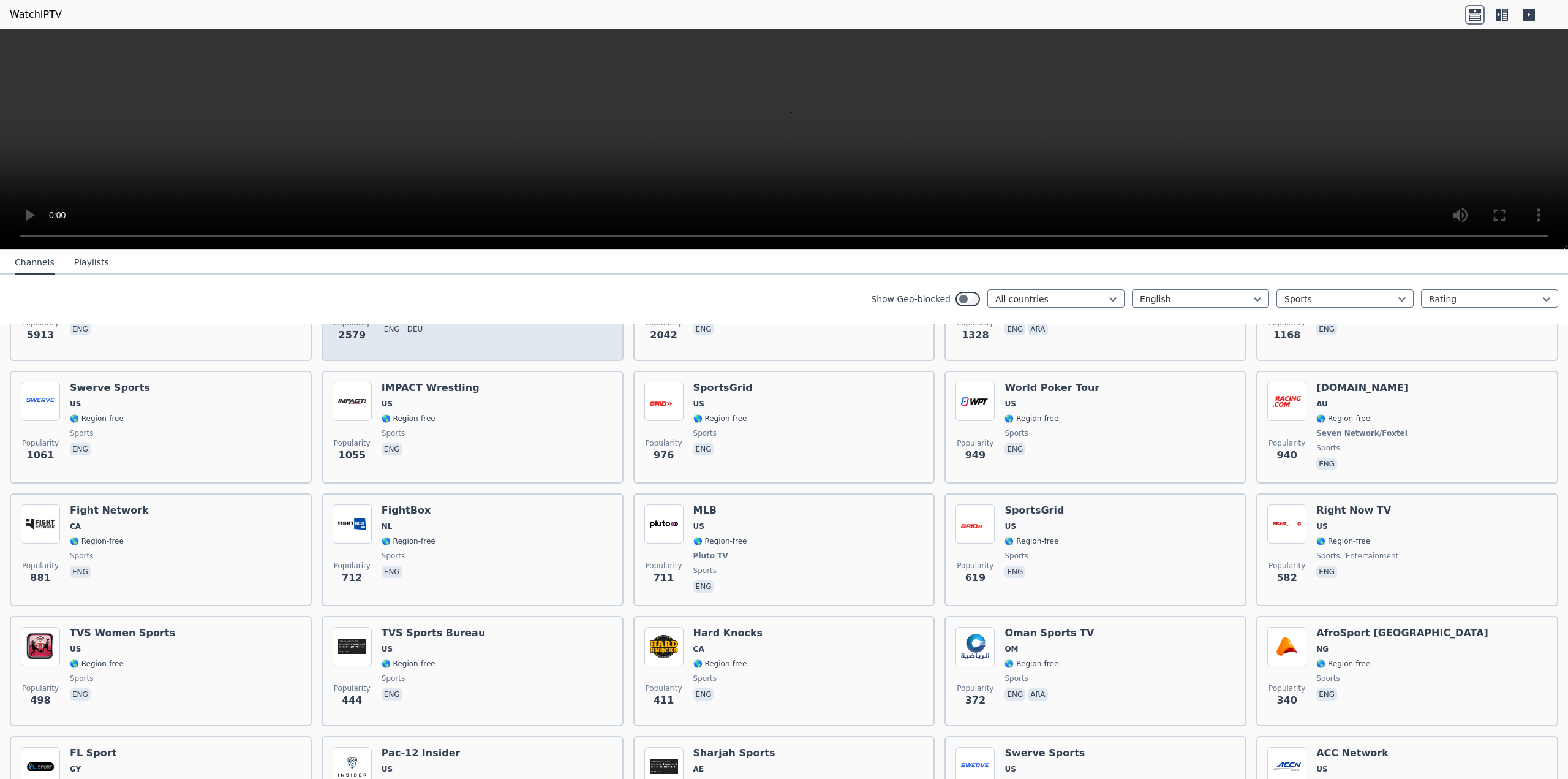
scroll to position [0, 0]
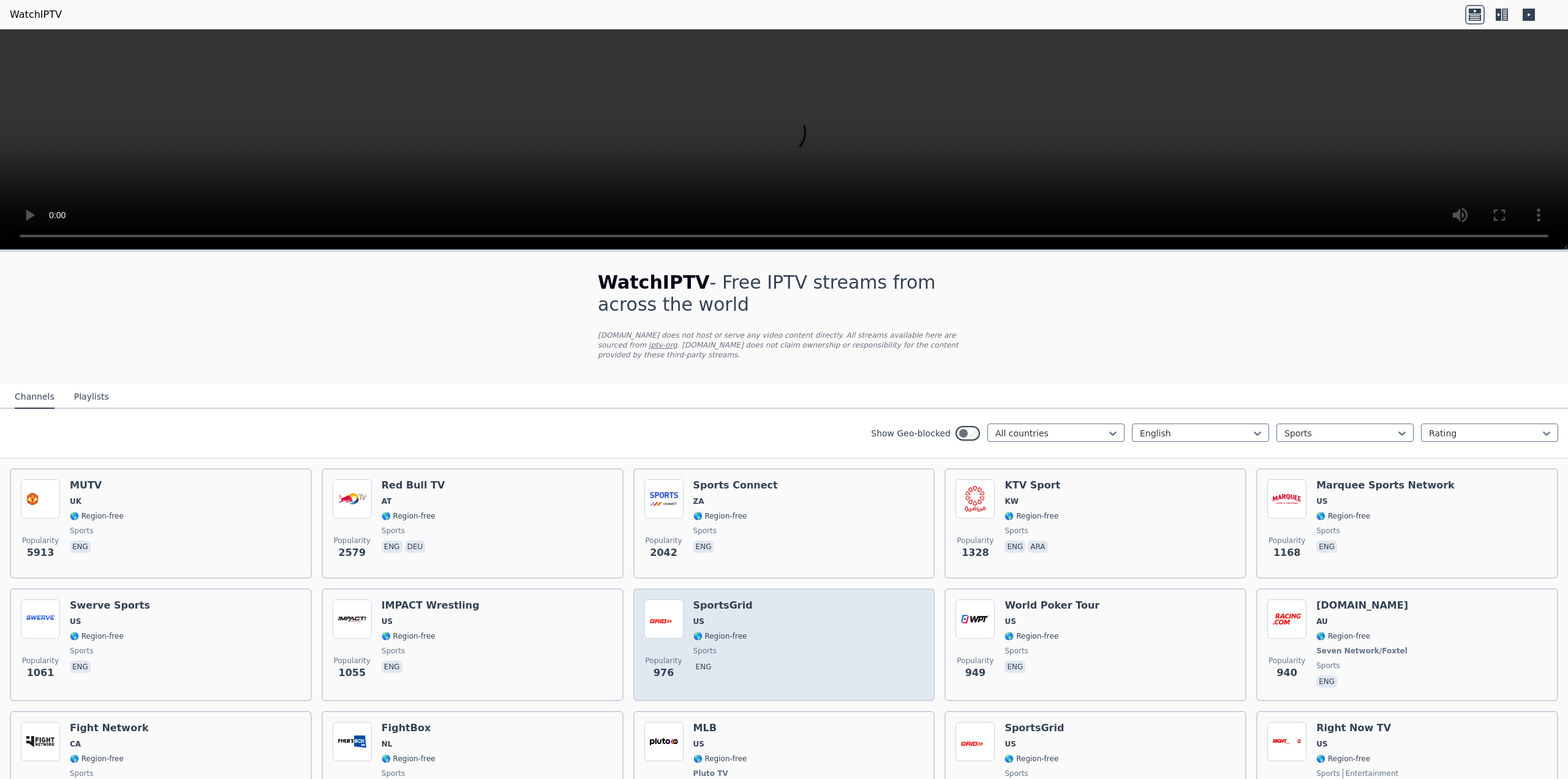
click at [806, 629] on div "Popularity 976 SportsGrid US 🌎 Region-free sports eng" at bounding box center [784, 644] width 280 height 91
